Goal: Transaction & Acquisition: Purchase product/service

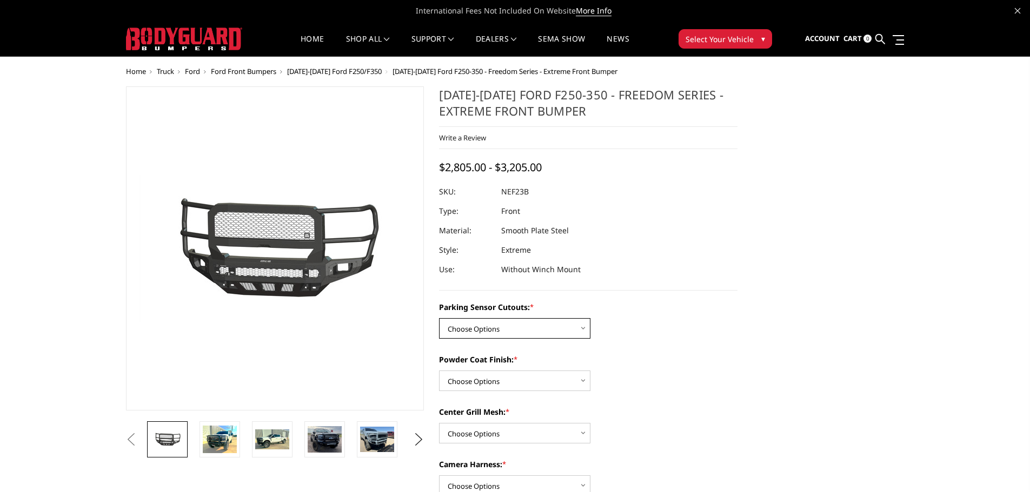
drag, startPoint x: 0, startPoint y: 0, endPoint x: 534, endPoint y: 330, distance: 627.2
click at [534, 330] on select "Choose Options No - Without Parking Sensor Cutouts Yes - With Parking Sensor Cu…" at bounding box center [514, 328] width 151 height 21
select select "2583"
click at [439, 318] on select "Choose Options No - Without Parking Sensor Cutouts Yes - With Parking Sensor Cu…" at bounding box center [514, 328] width 151 height 21
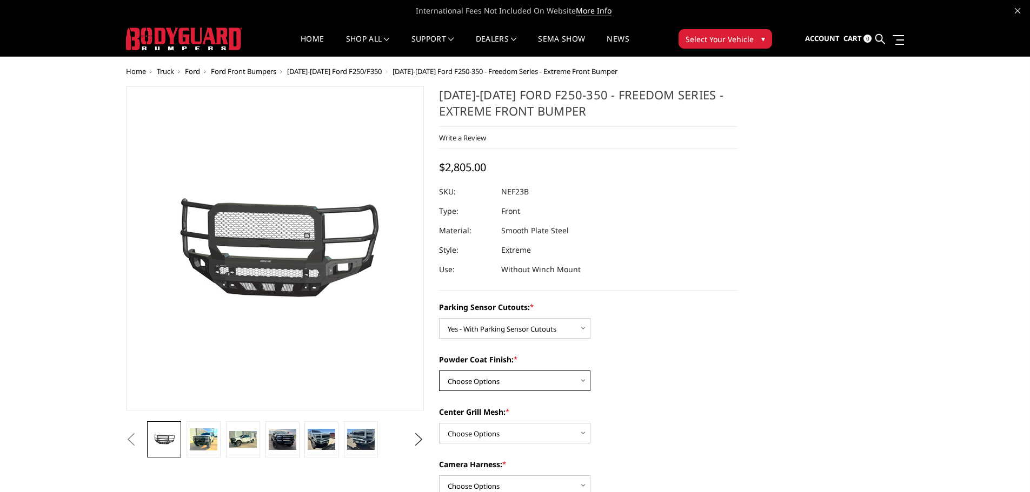
click at [528, 382] on select "Choose Options Bare Metal Textured Black Powder Coat" at bounding box center [514, 381] width 151 height 21
select select "2585"
click at [439, 371] on select "Choose Options Bare Metal Textured Black Powder Coat" at bounding box center [514, 381] width 151 height 21
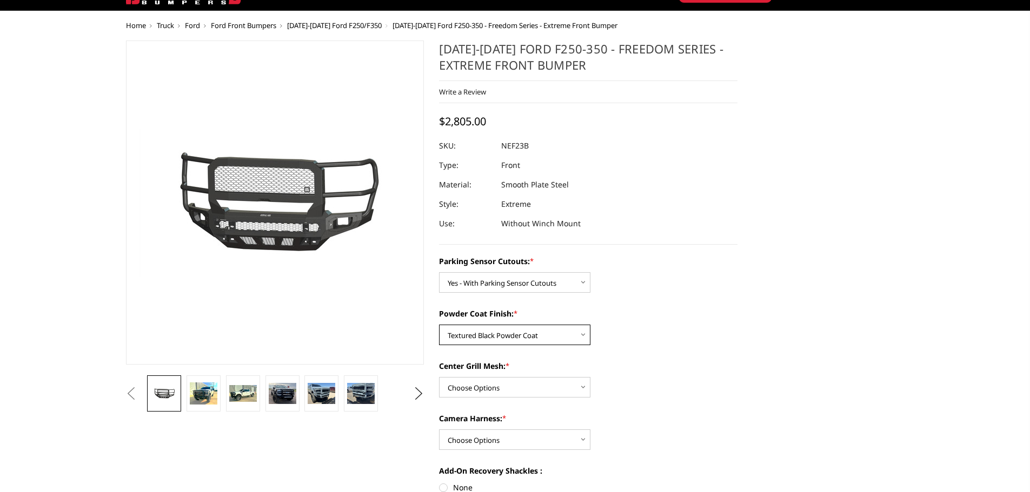
scroll to position [108, 0]
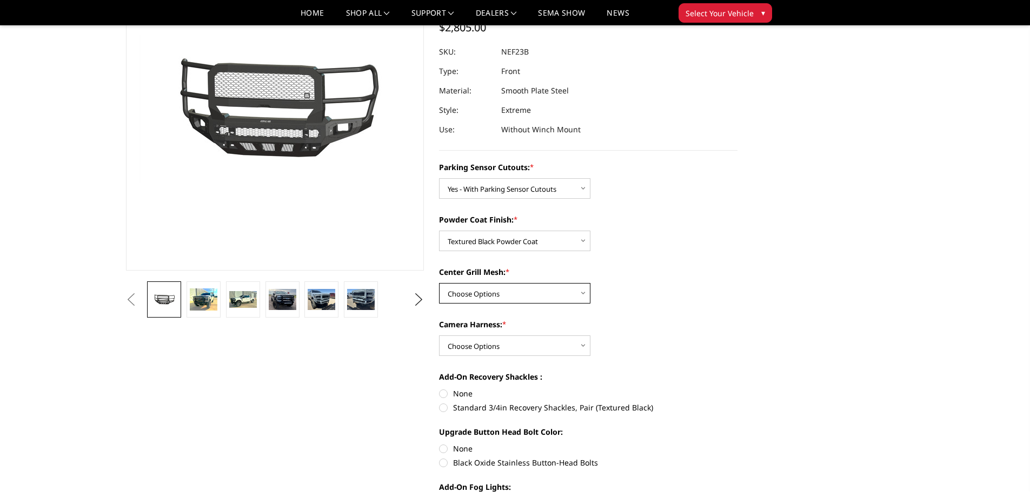
click at [530, 291] on select "Choose Options With Center Grill Mesh Without Center Grill Mesh" at bounding box center [514, 293] width 151 height 21
select select "2587"
click at [439, 283] on select "Choose Options With Center Grill Mesh Without Center Grill Mesh" at bounding box center [514, 293] width 151 height 21
click at [532, 348] on select "Choose Options WITH Camera Harness WITHOUT Camera Harness" at bounding box center [514, 346] width 151 height 21
select select "2588"
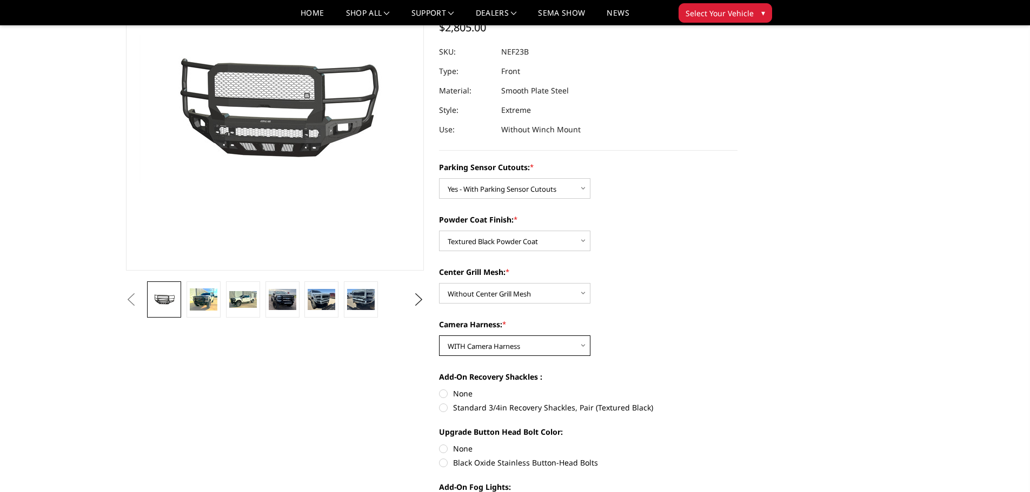
click at [439, 336] on select "Choose Options WITH Camera Harness WITHOUT Camera Harness" at bounding box center [514, 346] width 151 height 21
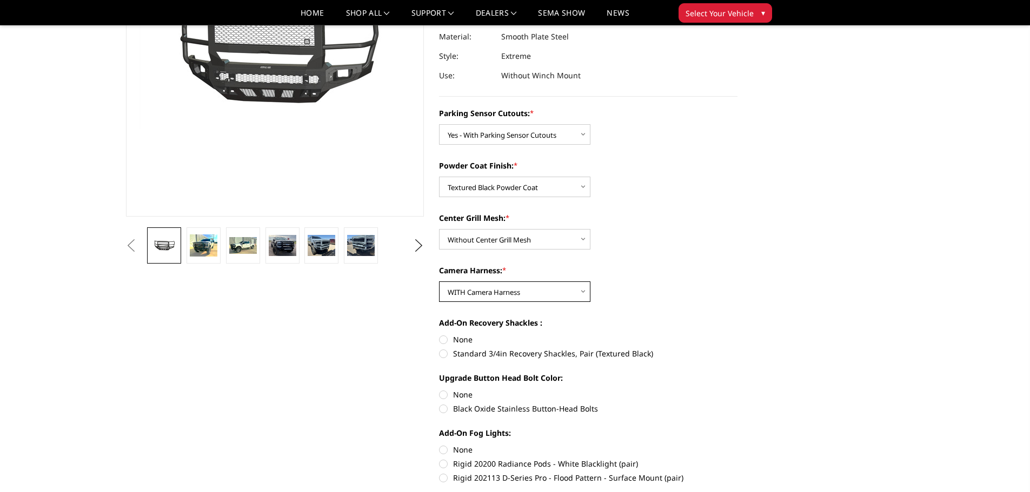
scroll to position [0, 0]
